Goal: Task Accomplishment & Management: Manage account settings

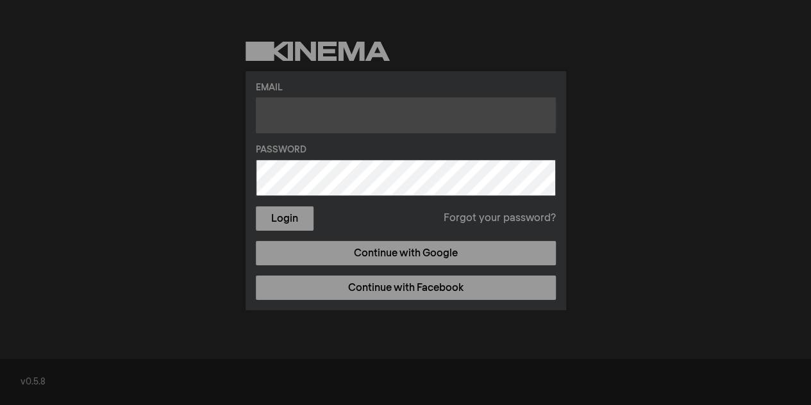
click at [324, 117] on input "text" at bounding box center [406, 115] width 300 height 36
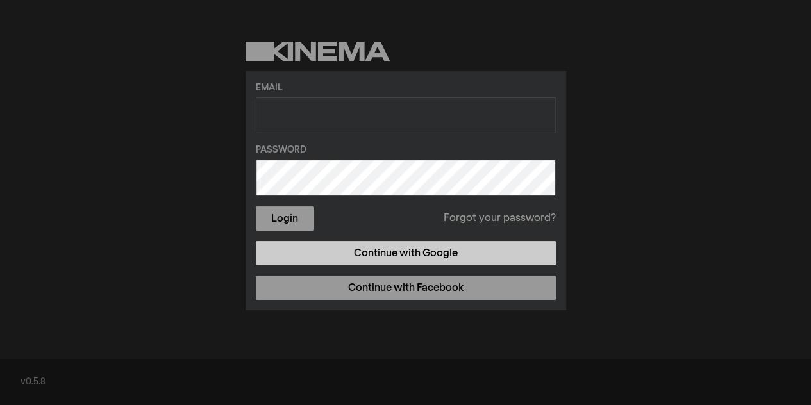
click at [384, 254] on link "Continue with Google" at bounding box center [406, 253] width 300 height 24
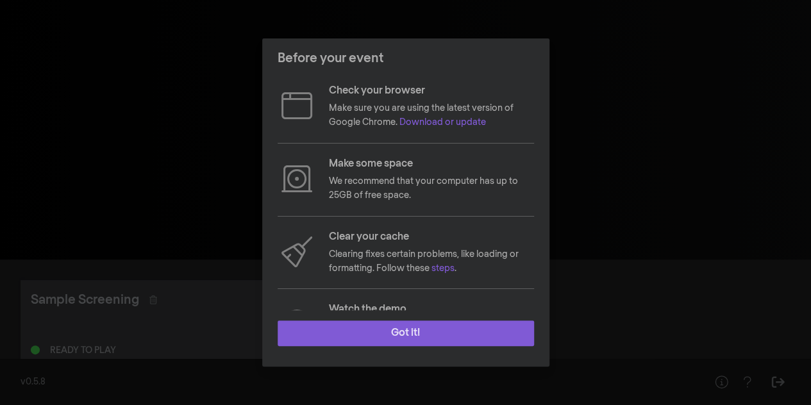
click at [392, 326] on button "Got it!" at bounding box center [405, 333] width 256 height 26
click at [488, 330] on button "Got it!" at bounding box center [405, 333] width 256 height 26
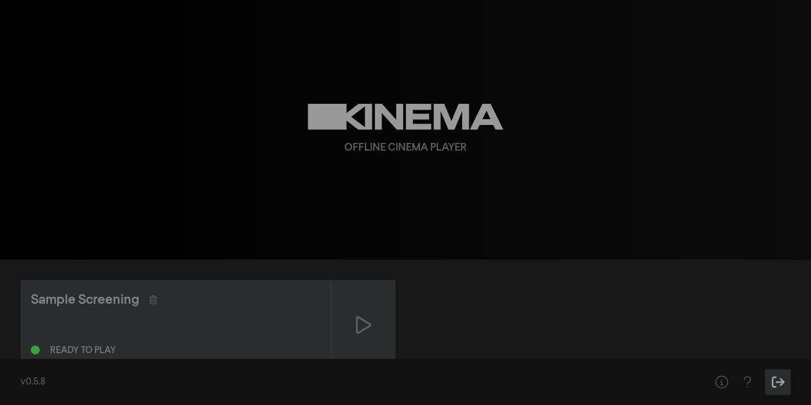
click at [777, 383] on icon "Sign Out" at bounding box center [777, 382] width 13 height 12
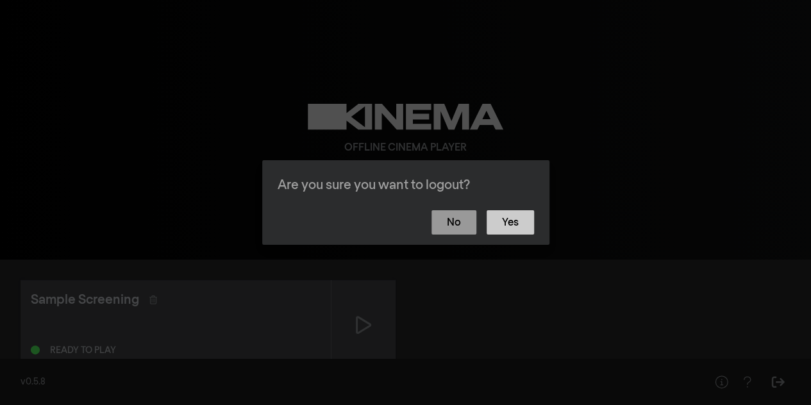
click at [514, 219] on button "Yes" at bounding box center [509, 222] width 47 height 24
